Goal: Navigation & Orientation: Find specific page/section

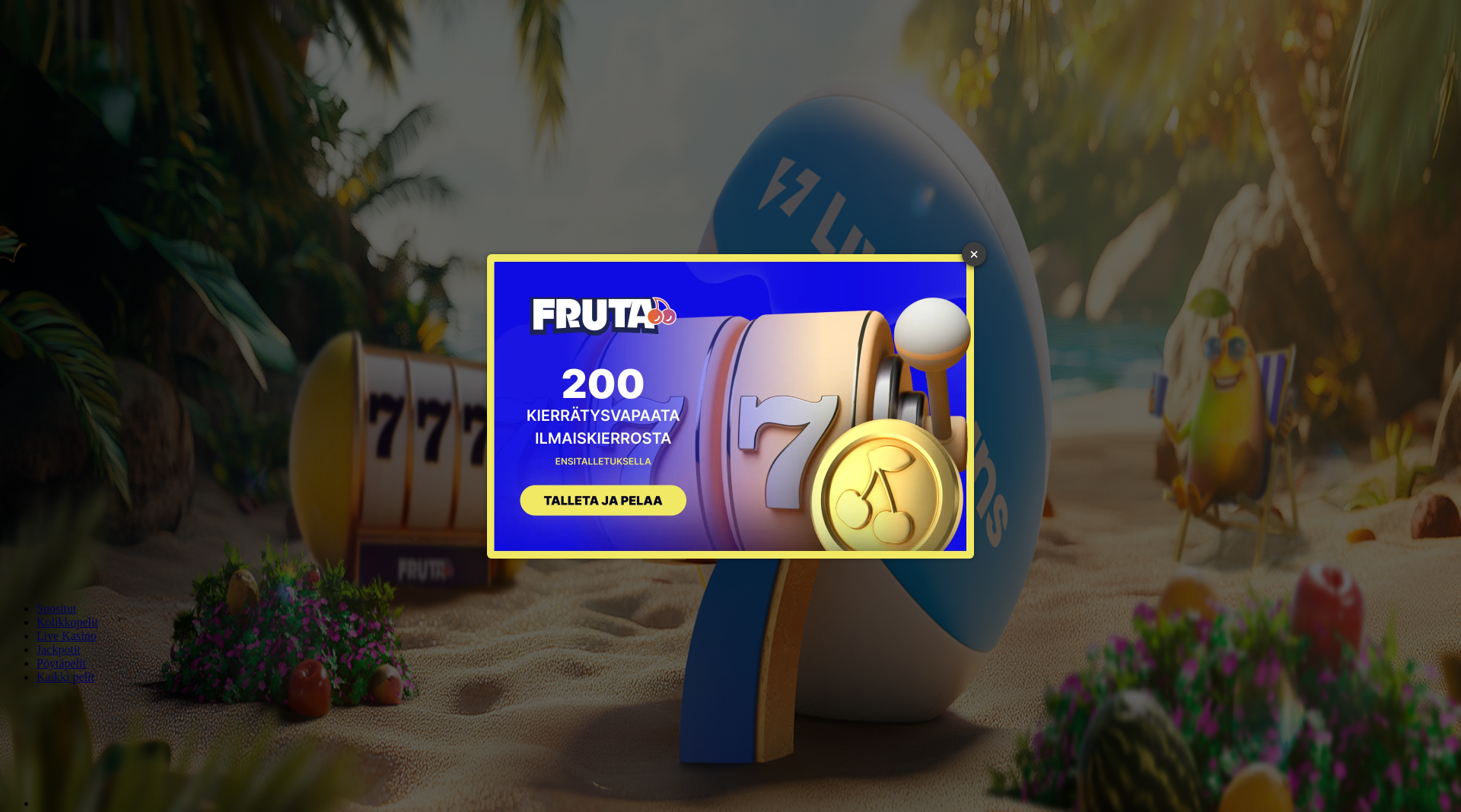
click at [971, 253] on link "×" at bounding box center [975, 254] width 25 height 25
